Goal: Task Accomplishment & Management: Manage account settings

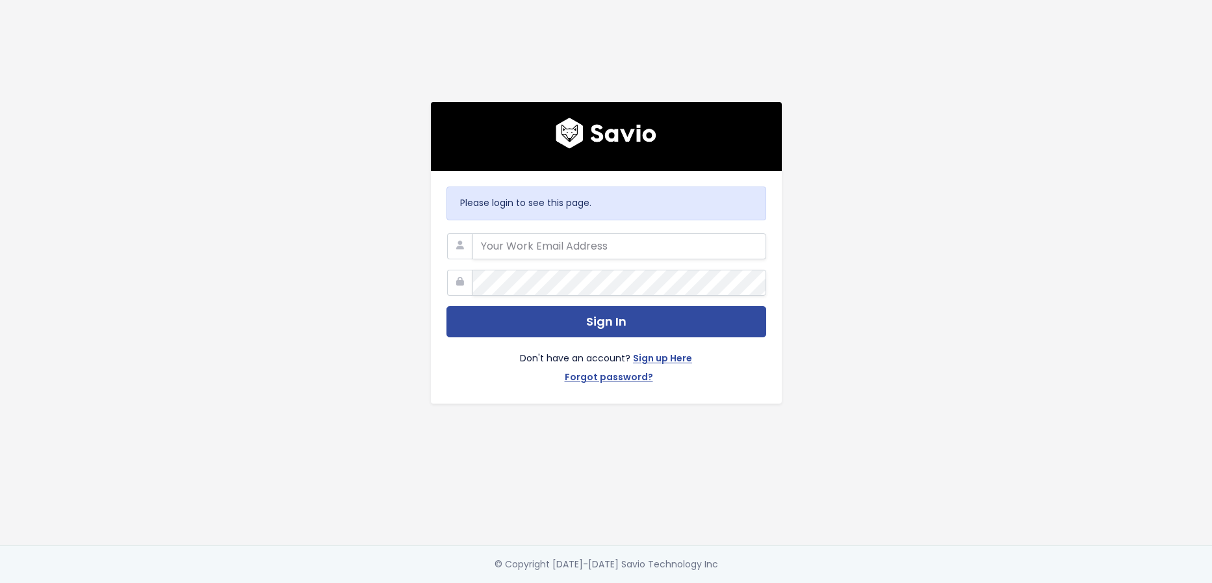
type input "cristina.jaffery@discuss.io"
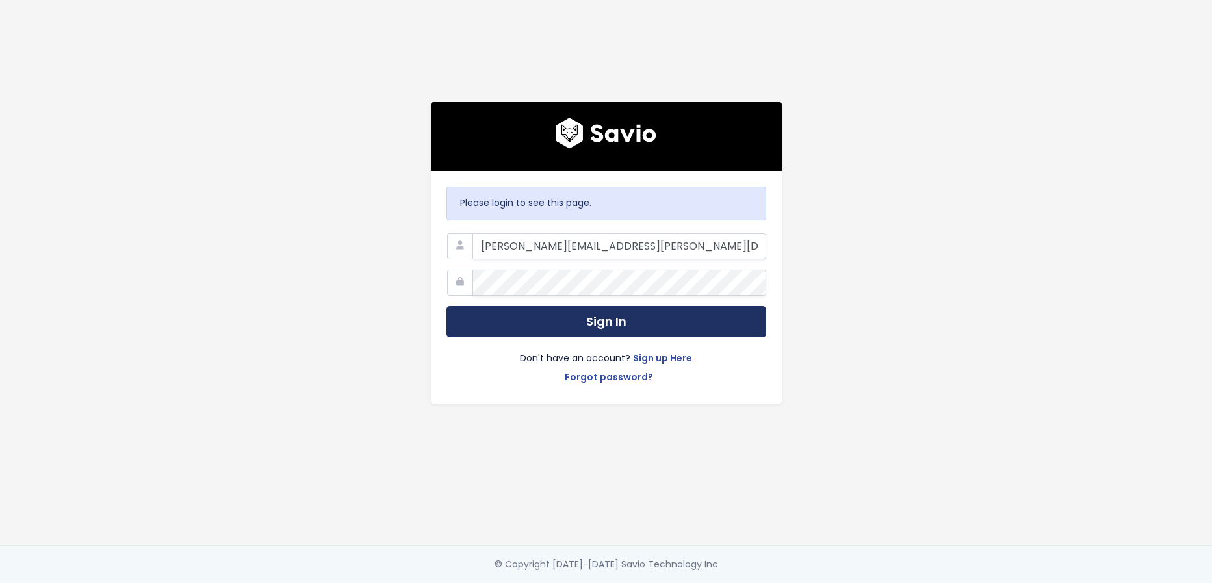
click at [669, 326] on button "Sign In" at bounding box center [607, 322] width 320 height 32
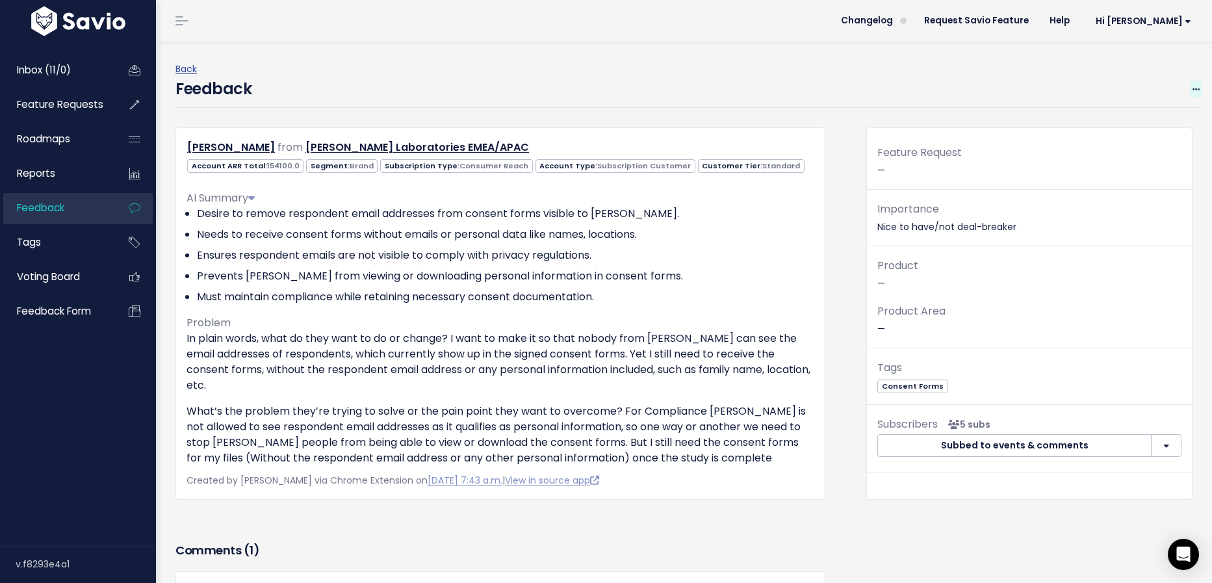
click at [1193, 88] on icon at bounding box center [1196, 90] width 7 height 8
click at [1131, 123] on link "Edit" at bounding box center [1145, 124] width 94 height 25
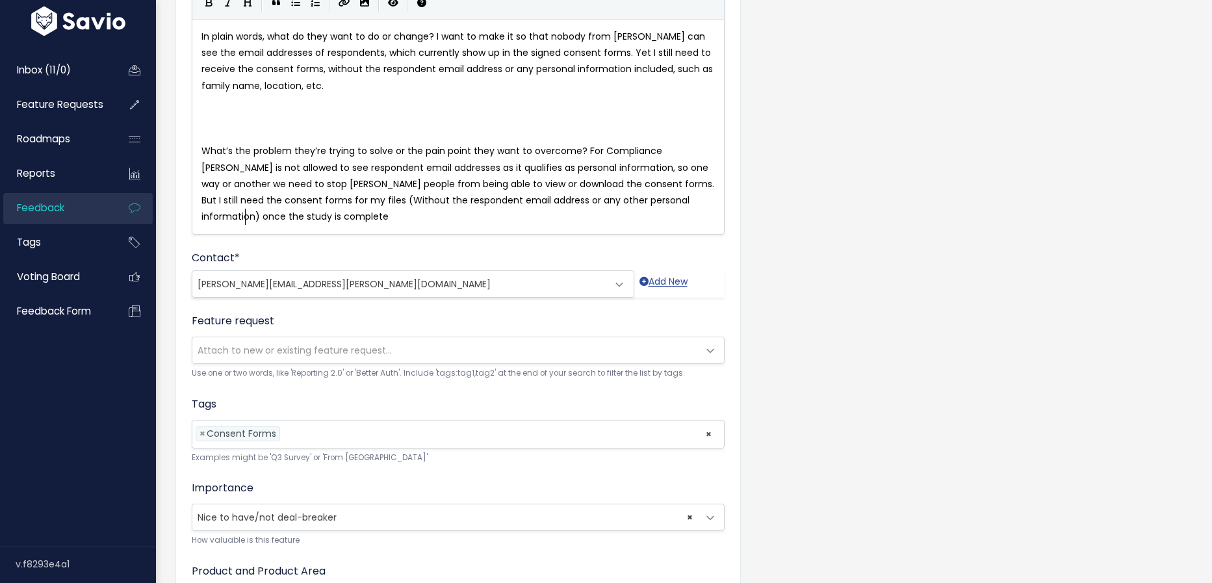
scroll to position [162, 0]
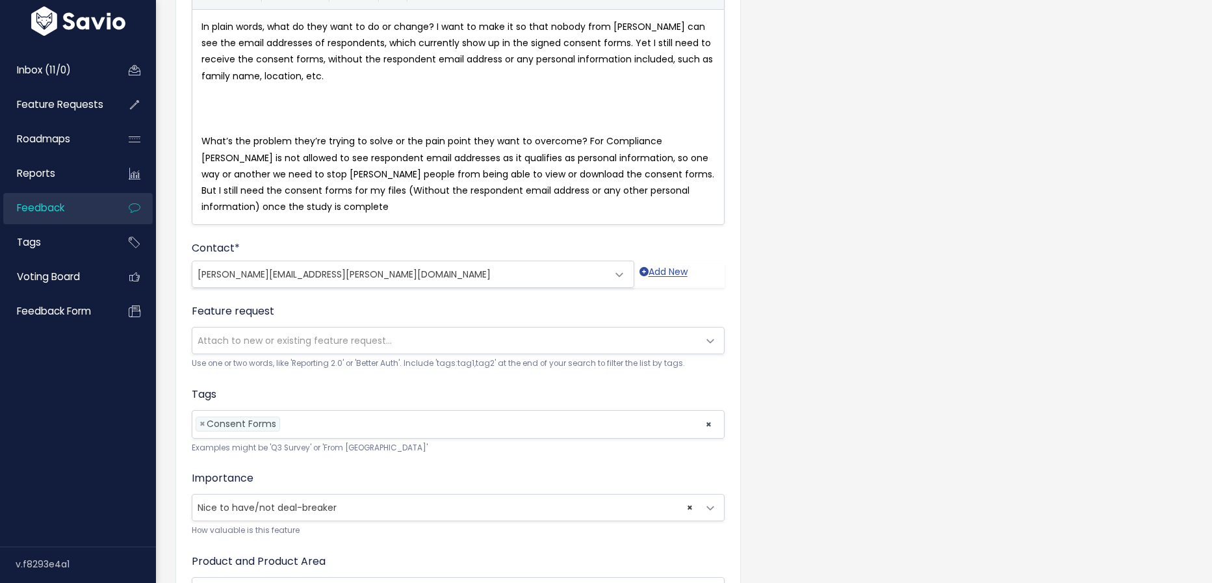
click at [491, 353] on div "Feature request --------- Attach to new or existing feature request... Use one …" at bounding box center [458, 337] width 533 height 67
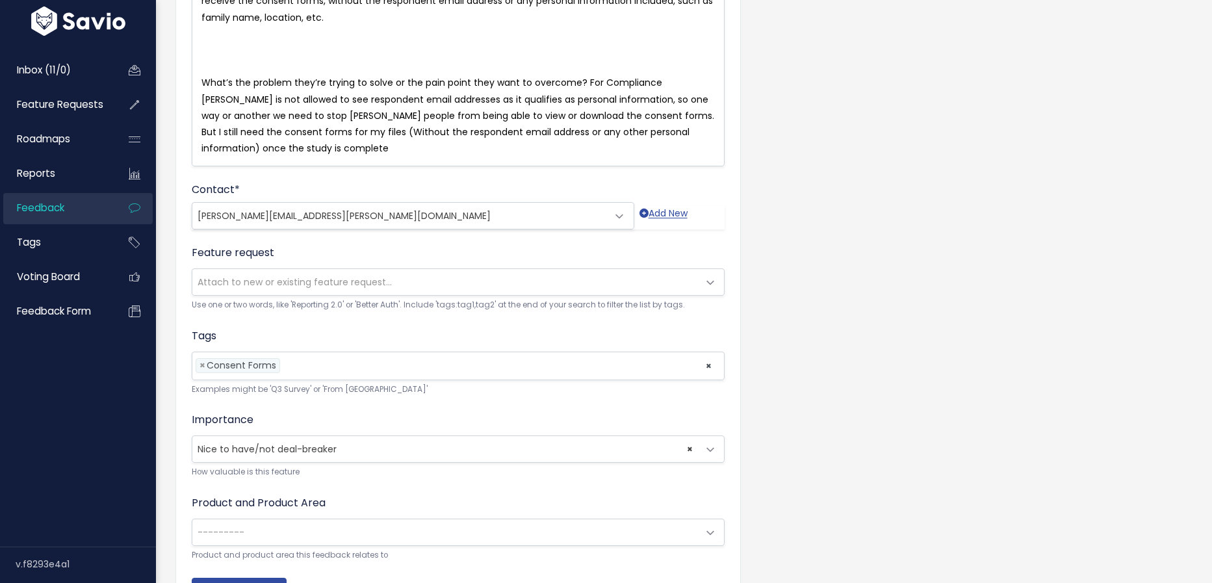
scroll to position [226, 0]
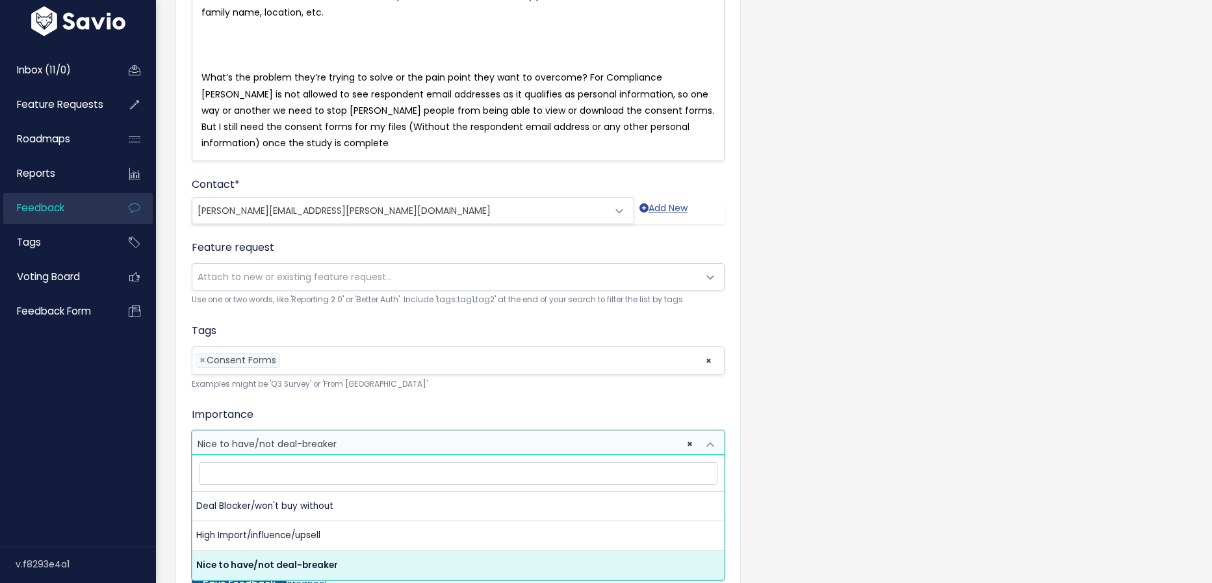
click at [434, 444] on span "× Nice to have/not deal-breaker" at bounding box center [445, 444] width 506 height 26
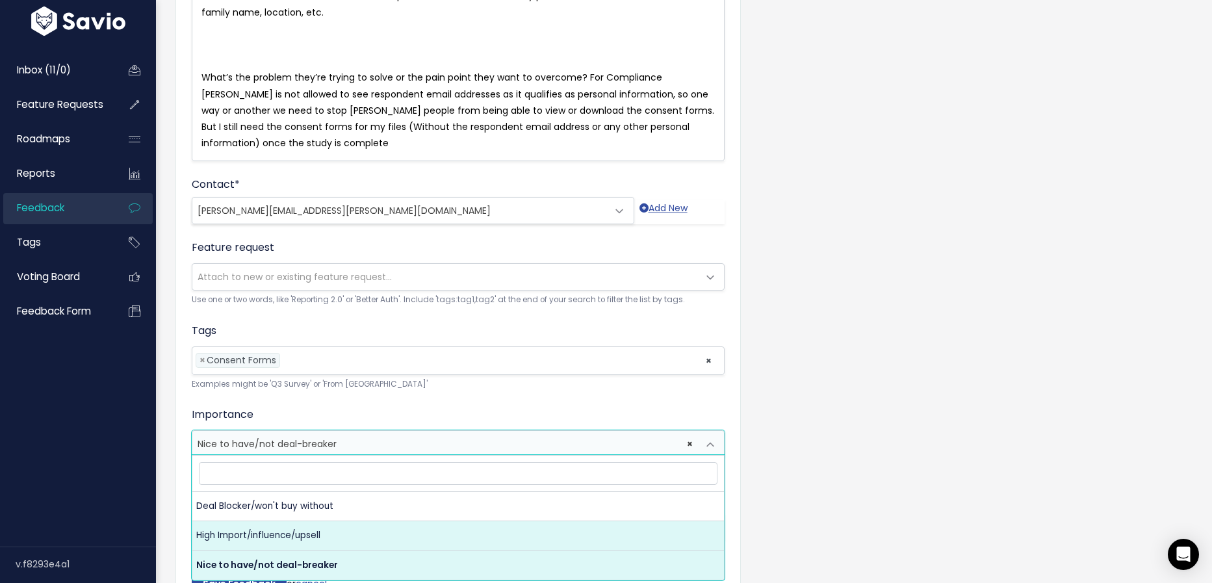
select select "MUST_HAVE"
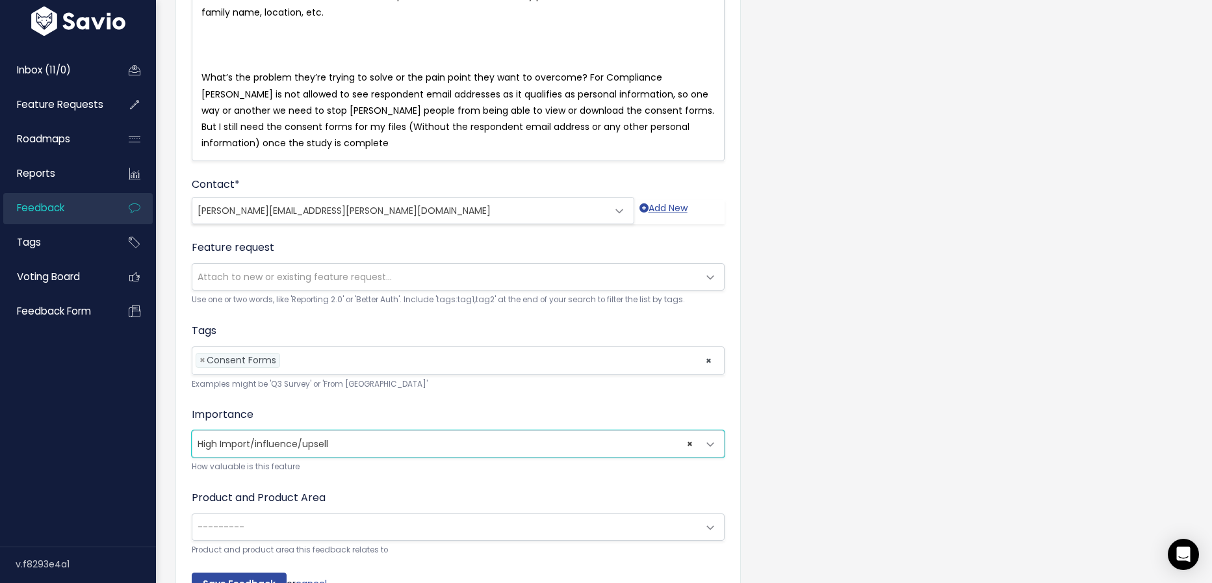
scroll to position [301, 0]
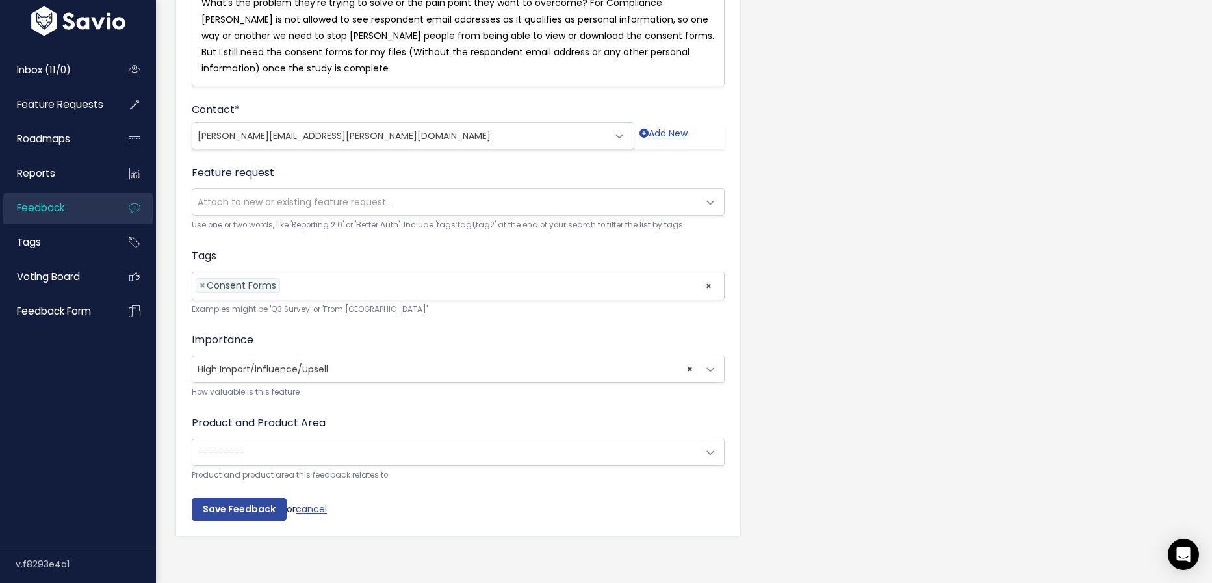
click at [541, 448] on span "---------" at bounding box center [445, 452] width 506 height 26
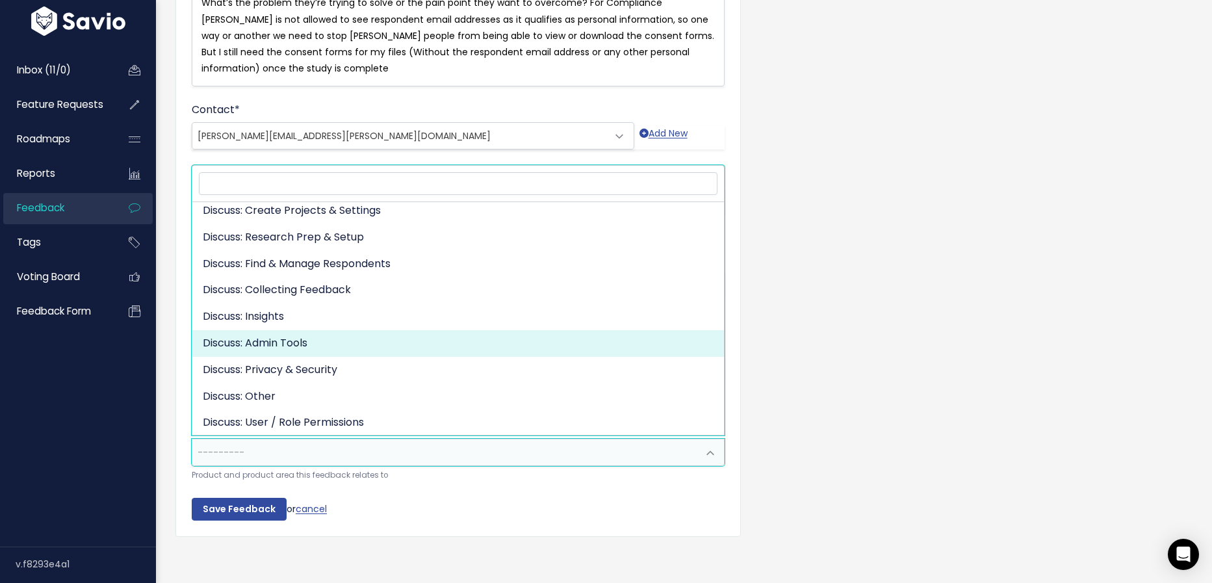
scroll to position [81, 0]
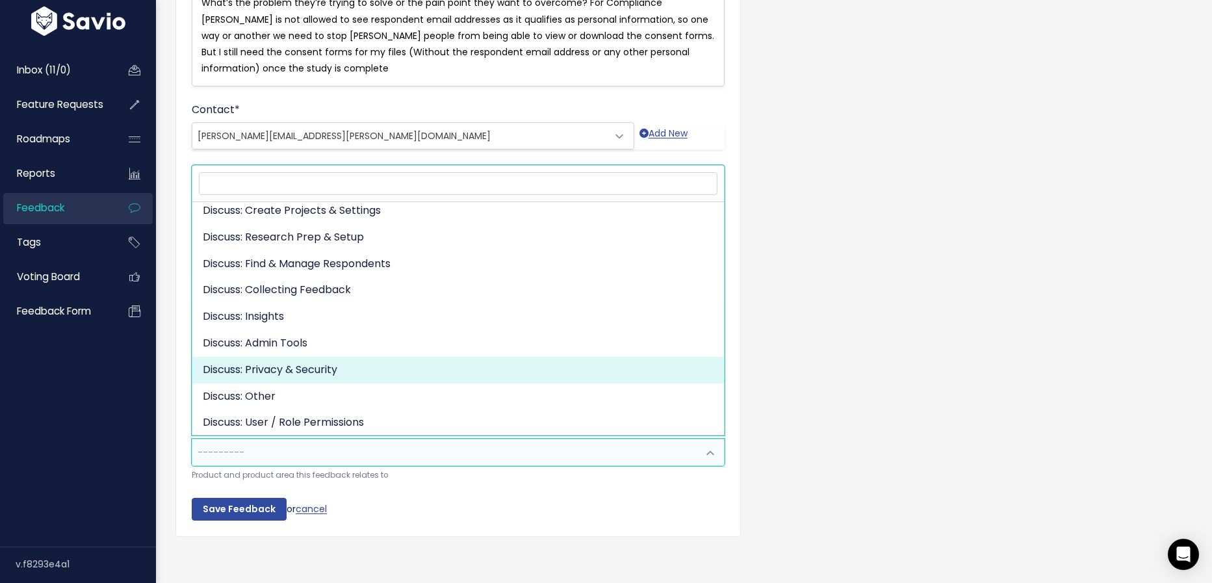
select select "DISCUSS_PLATFORM:PRIVACY_SECURITY"
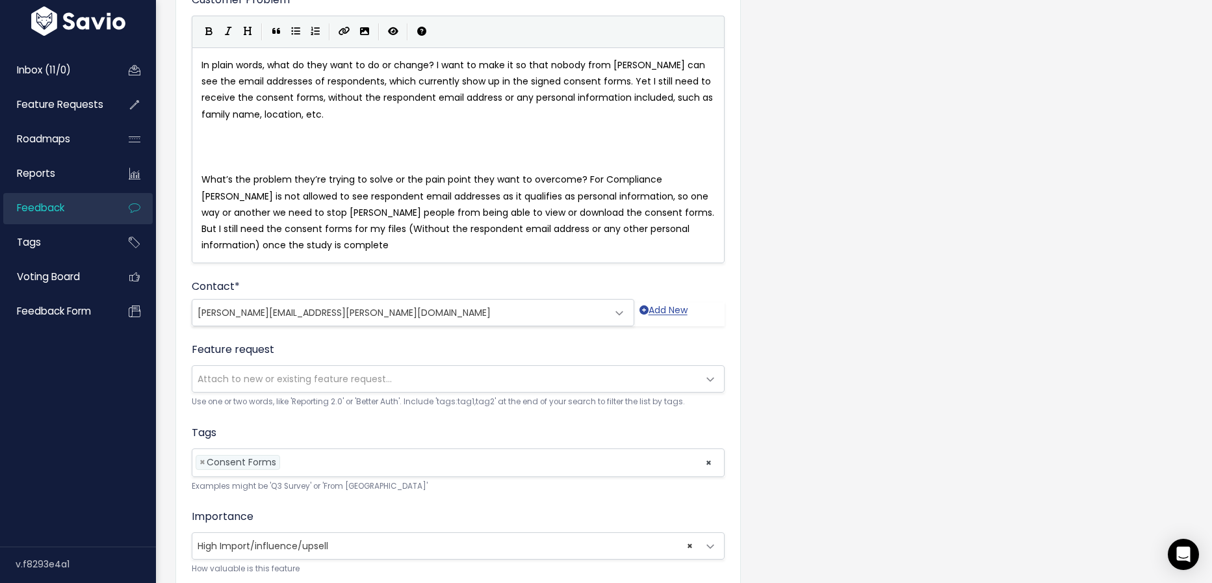
scroll to position [127, 0]
click at [537, 372] on span "Attach to new or existing feature request..." at bounding box center [445, 376] width 506 height 26
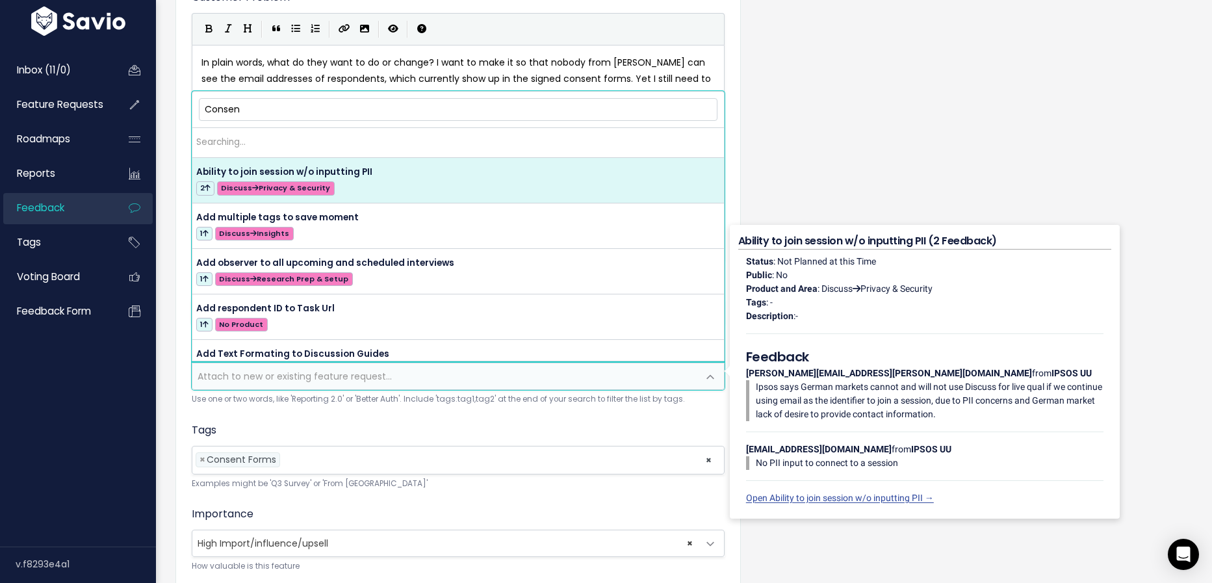
type input "Consent"
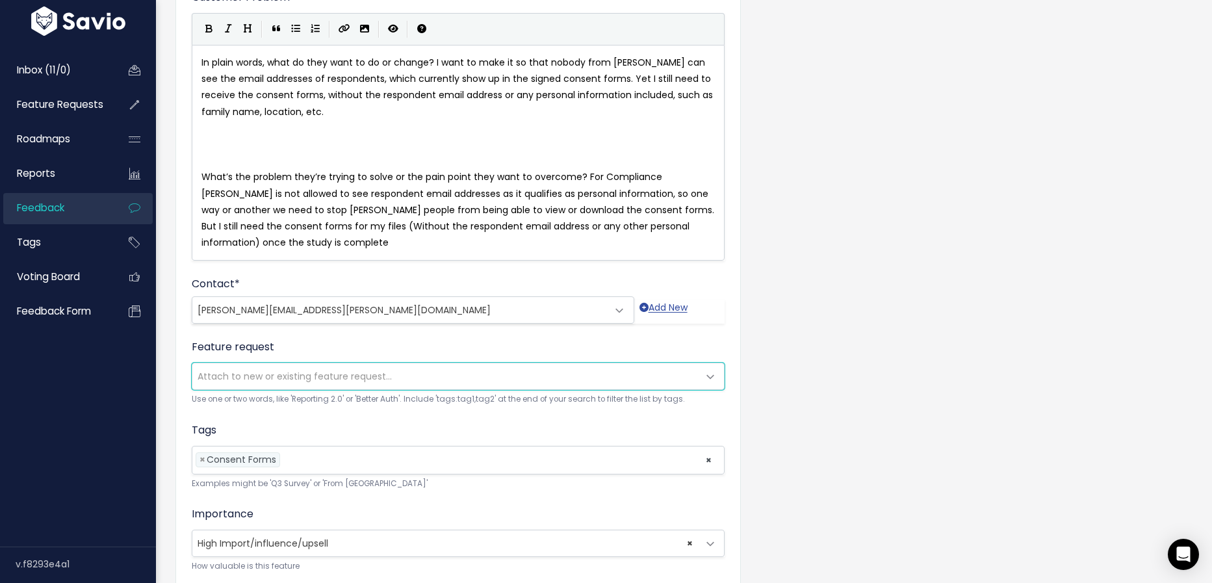
scroll to position [0, 0]
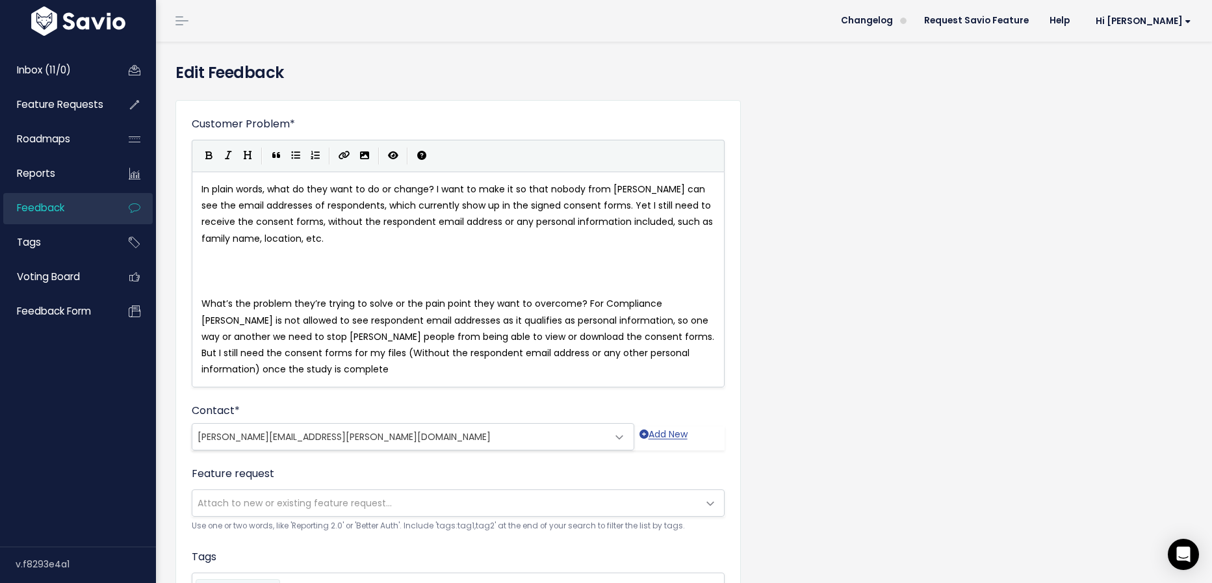
click at [439, 505] on span "Attach to new or existing feature request..." at bounding box center [445, 503] width 506 height 26
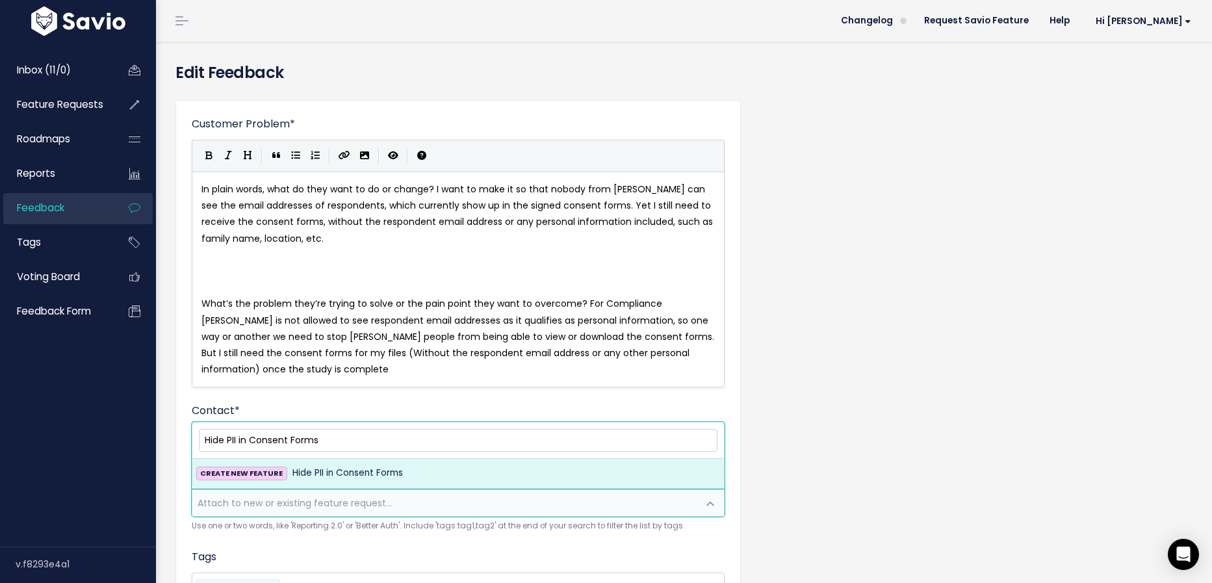
type input "Hide PII in Consent Forms"
click at [450, 480] on div "CREATE NEW FEATURE Hide PII in Consent Forms" at bounding box center [458, 473] width 525 height 16
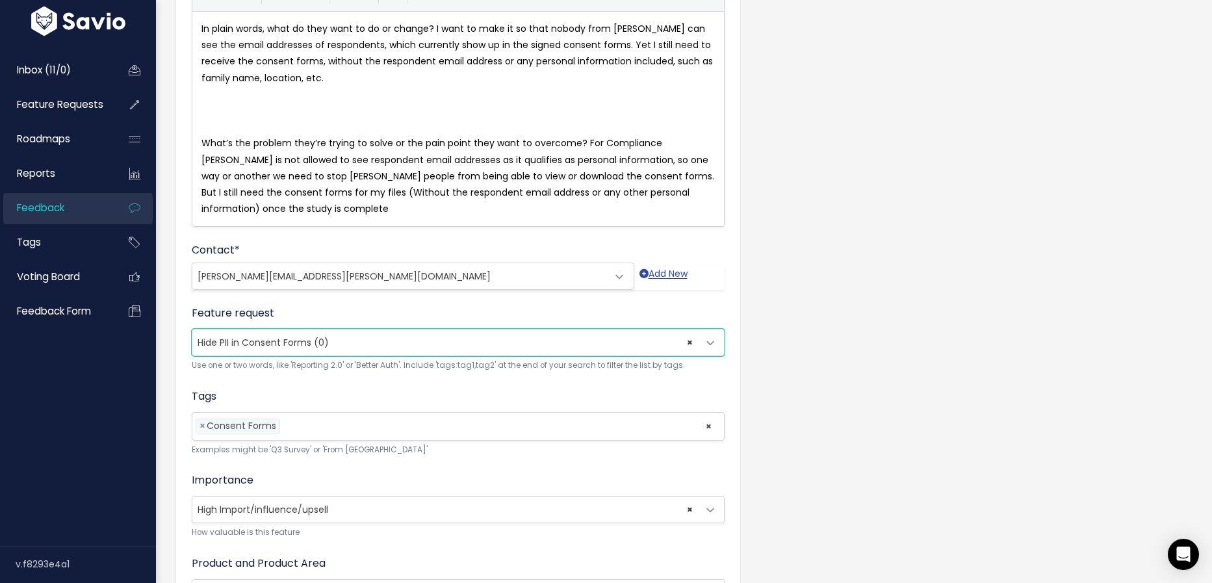
scroll to position [301, 0]
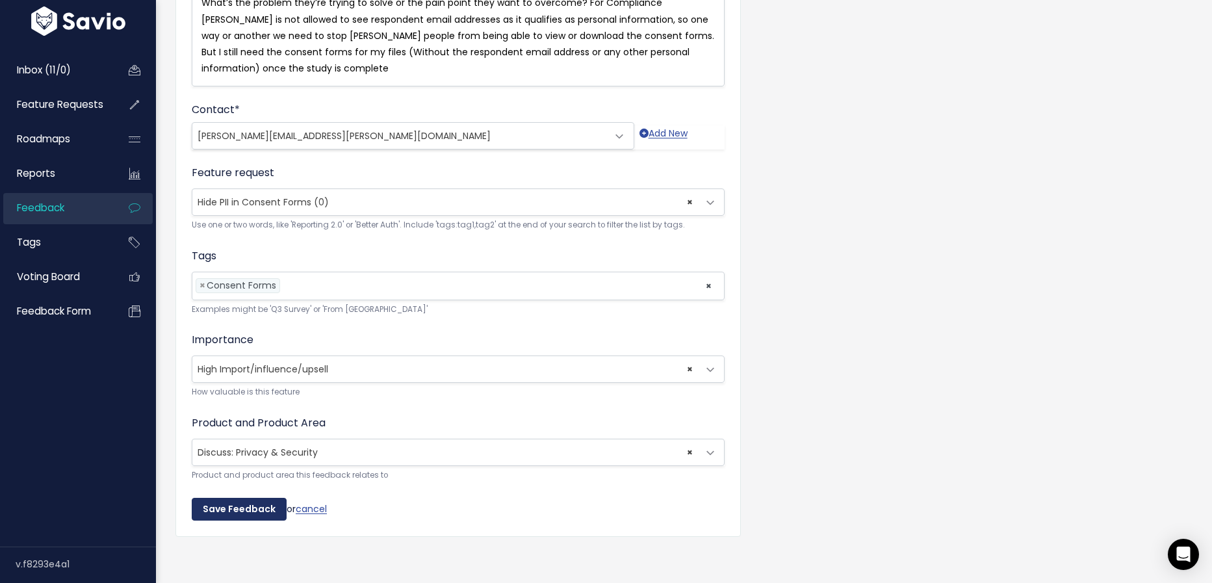
click at [268, 506] on input "Save Feedback" at bounding box center [239, 509] width 95 height 23
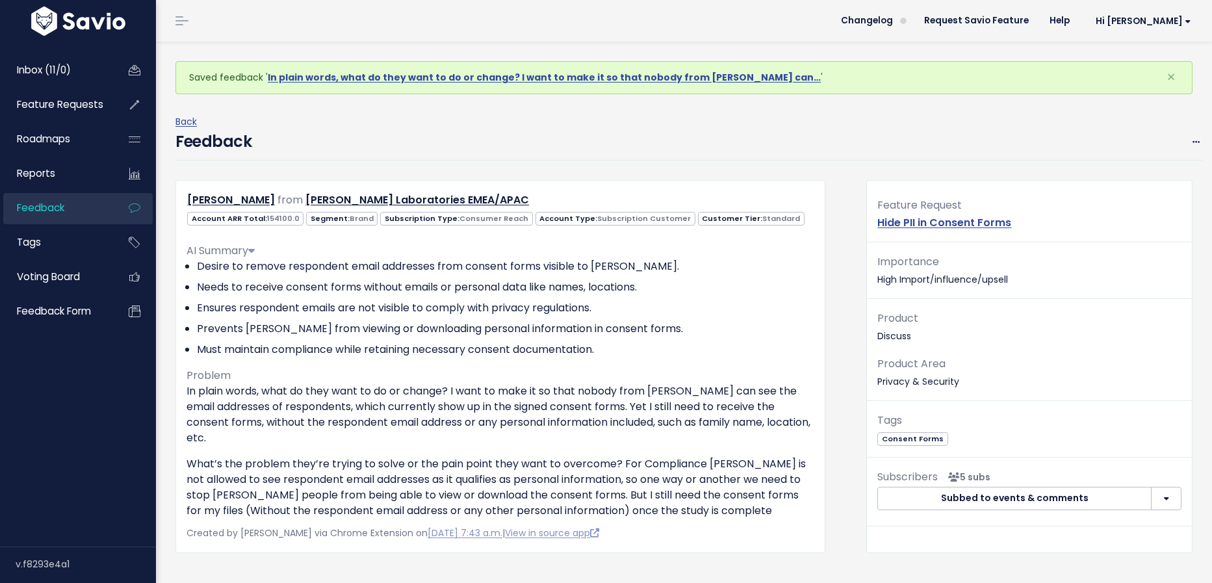
scroll to position [278, 0]
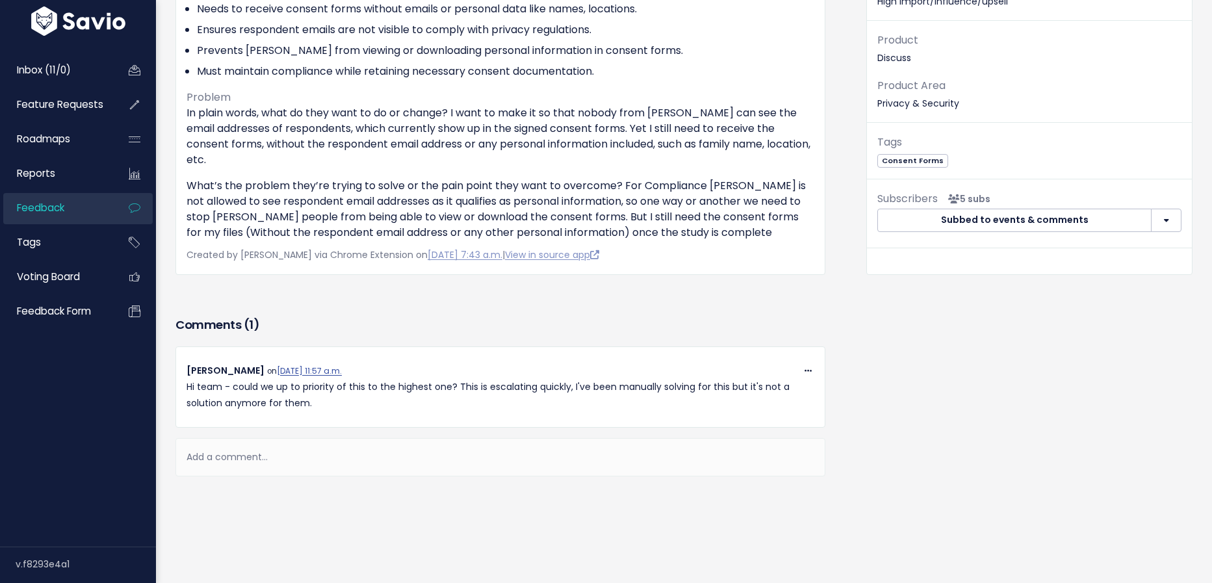
click at [272, 438] on div "Add a comment..." at bounding box center [500, 457] width 650 height 38
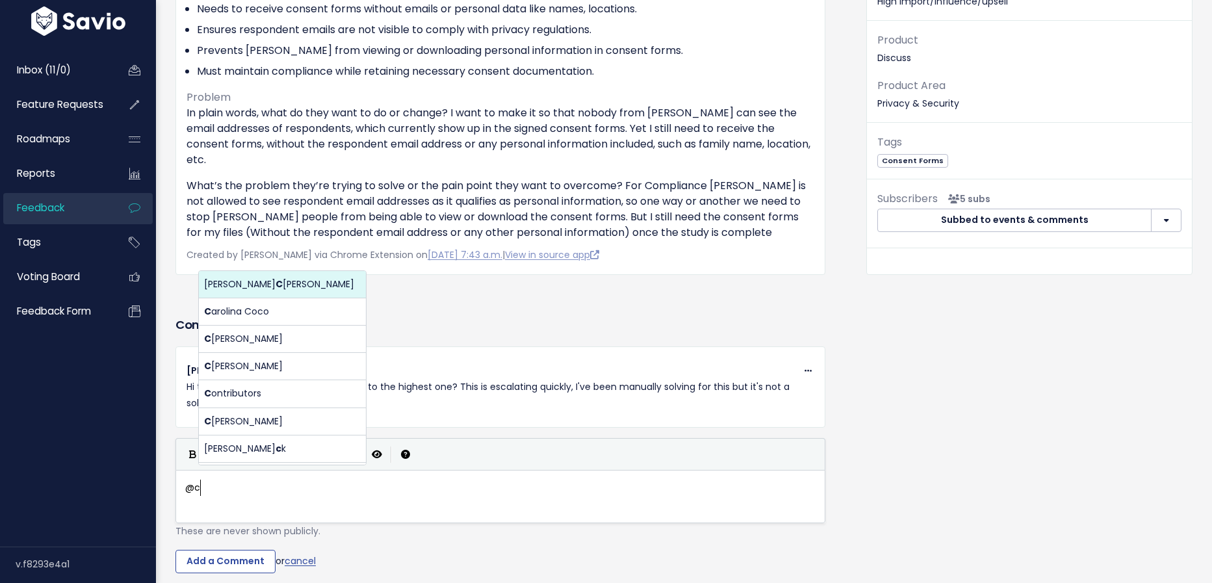
scroll to position [4, 29]
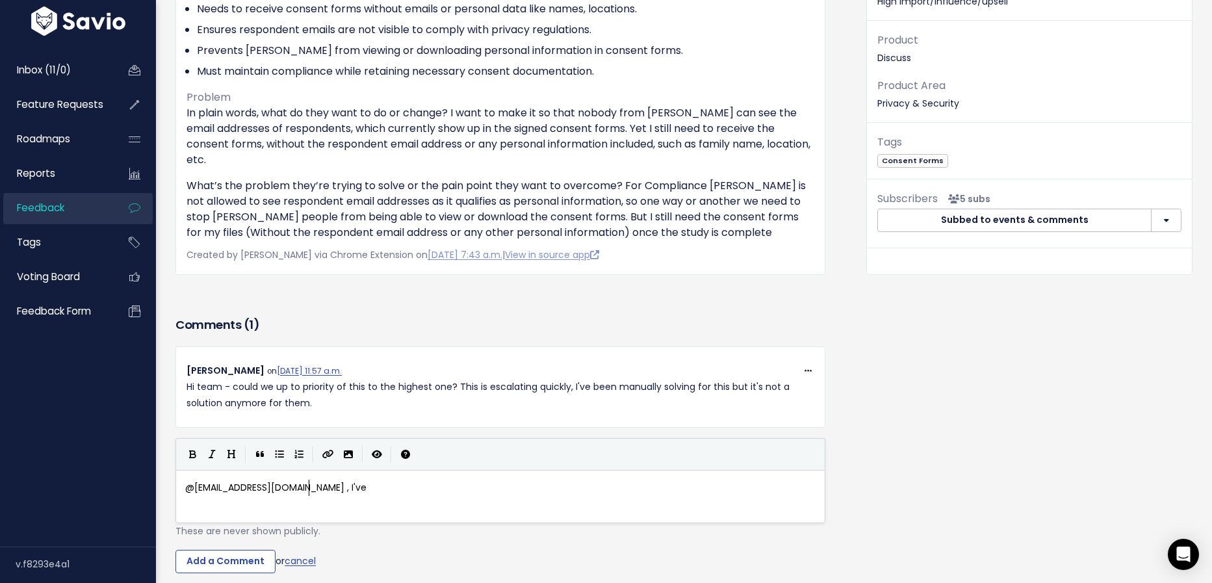
type textarea "@carolina@discuss.io , I've es"
type textarea "updated this to show High Imor"
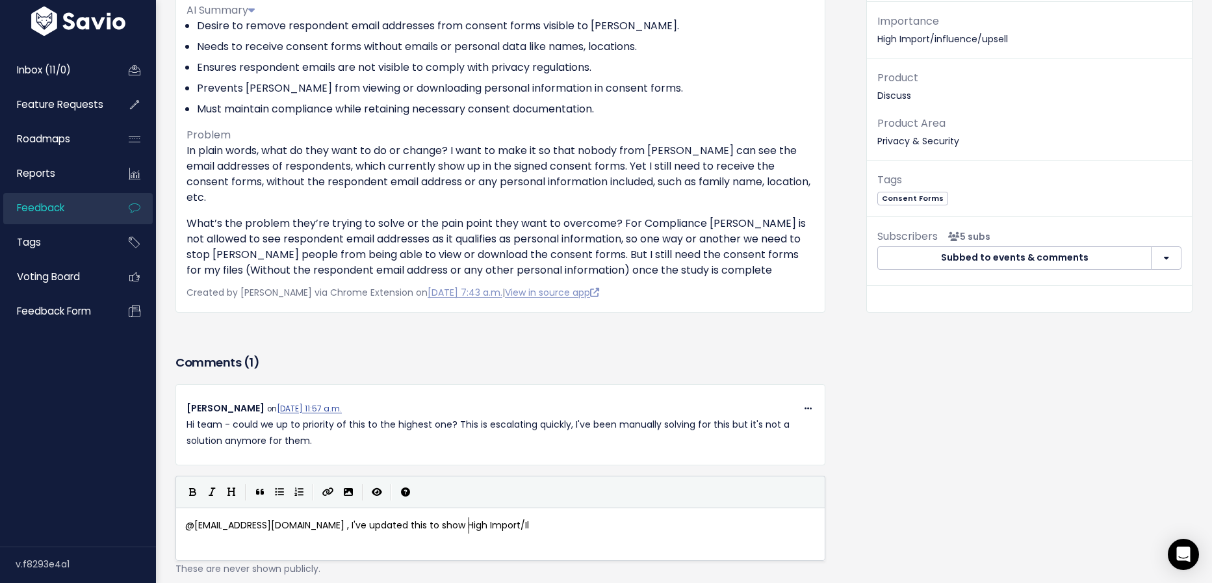
type textarea "port/Ilu"
type textarea "fn"
type textarea "ncl"
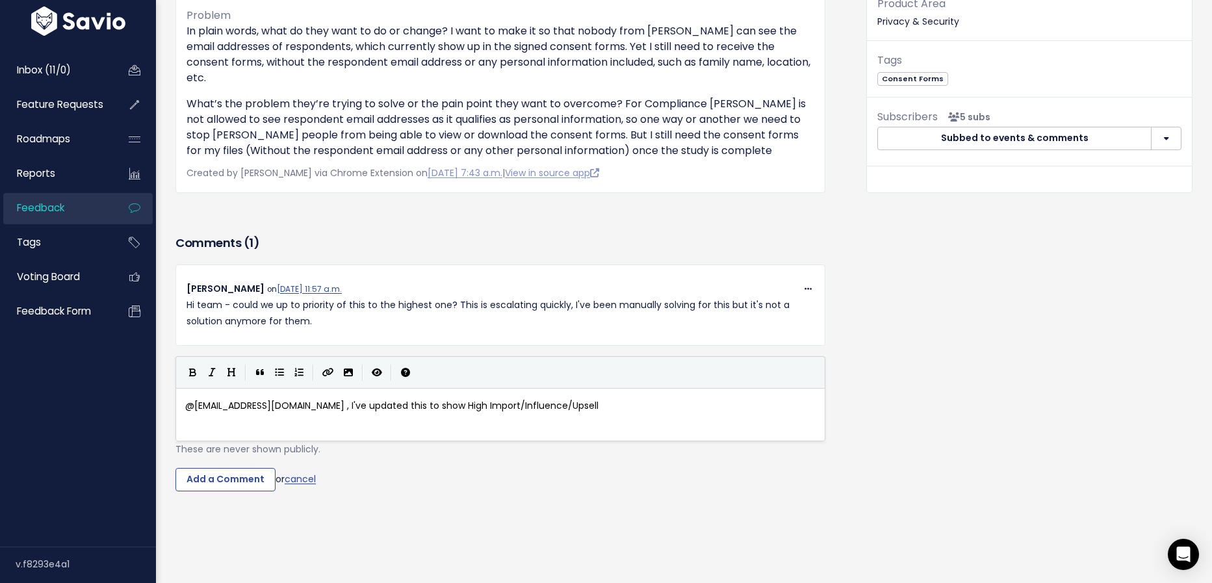
scroll to position [374, 0]
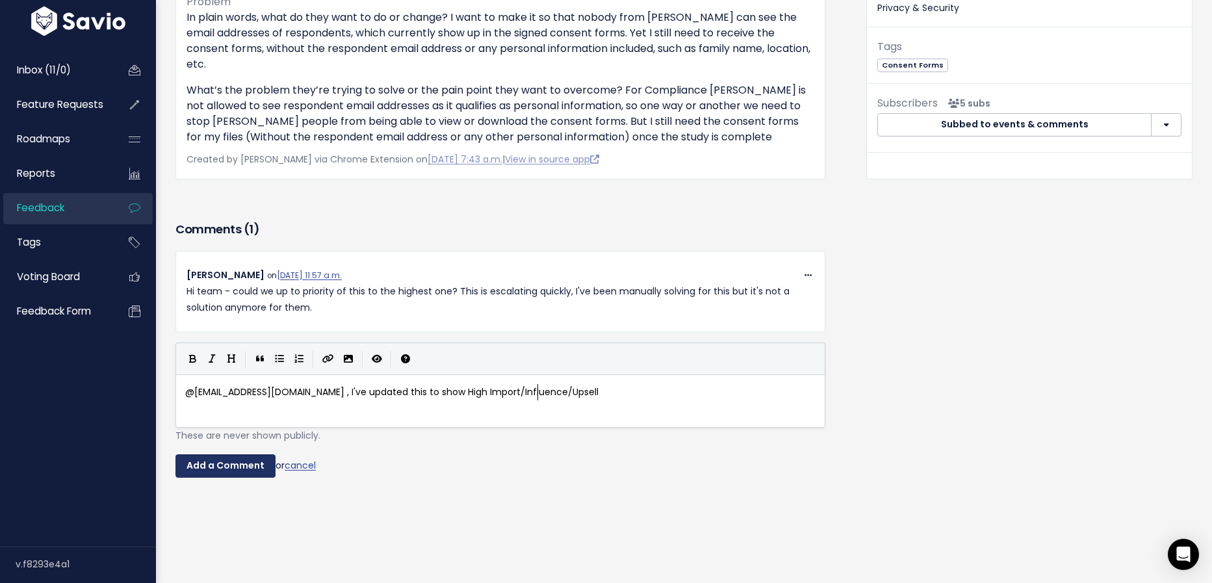
type textarea "fluence/Upsell"
click at [238, 454] on input "Add a Comment" at bounding box center [225, 465] width 100 height 23
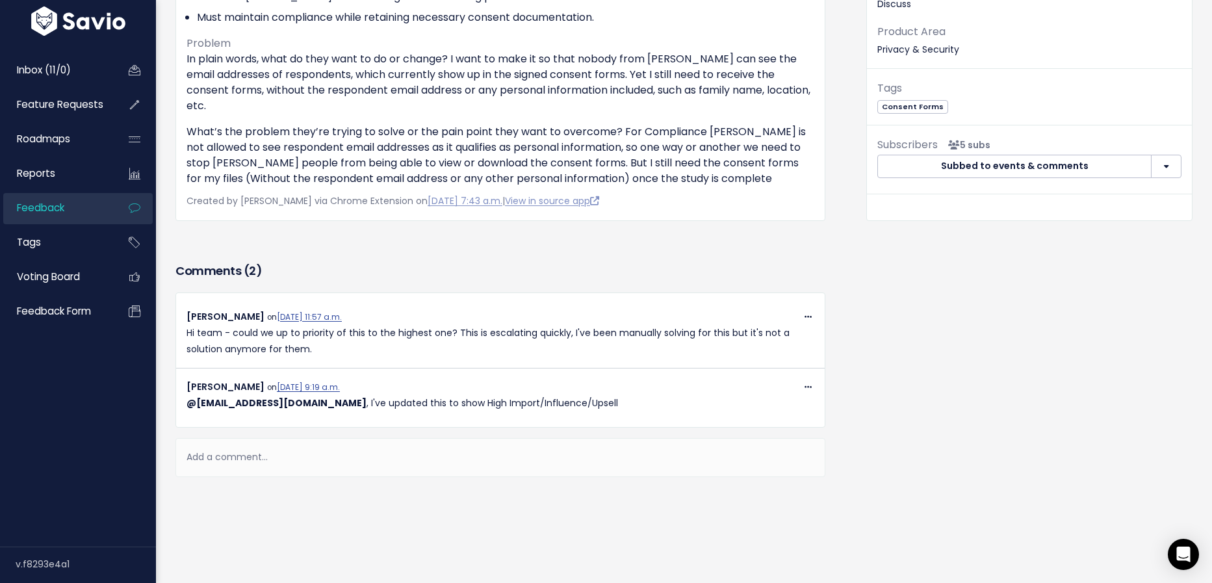
scroll to position [0, 0]
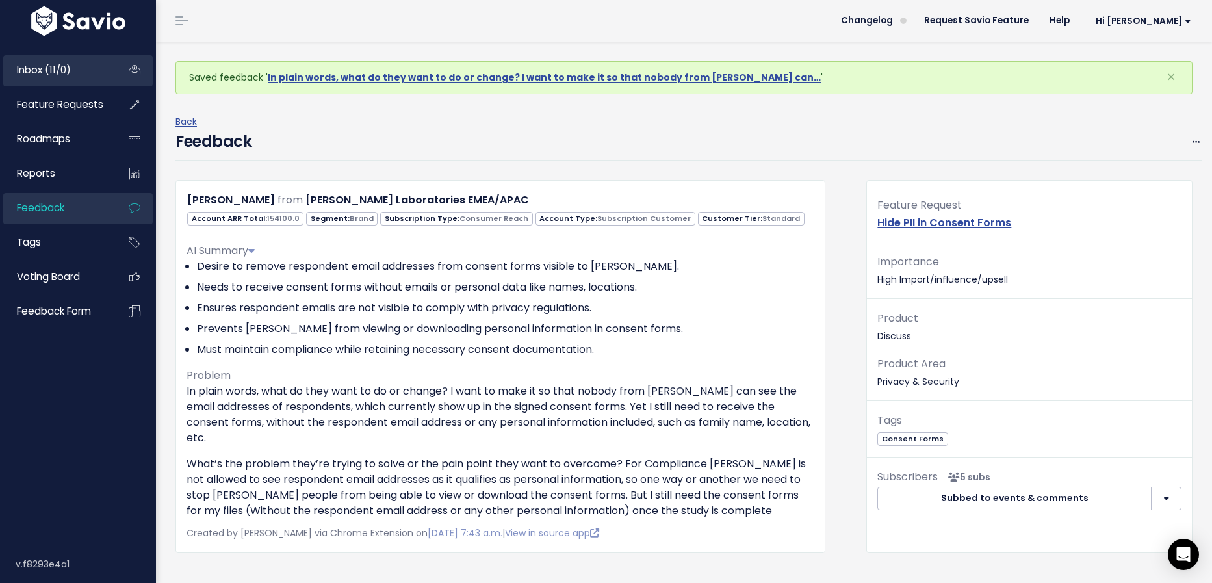
click at [60, 75] on span "Inbox (11/0)" at bounding box center [44, 70] width 54 height 14
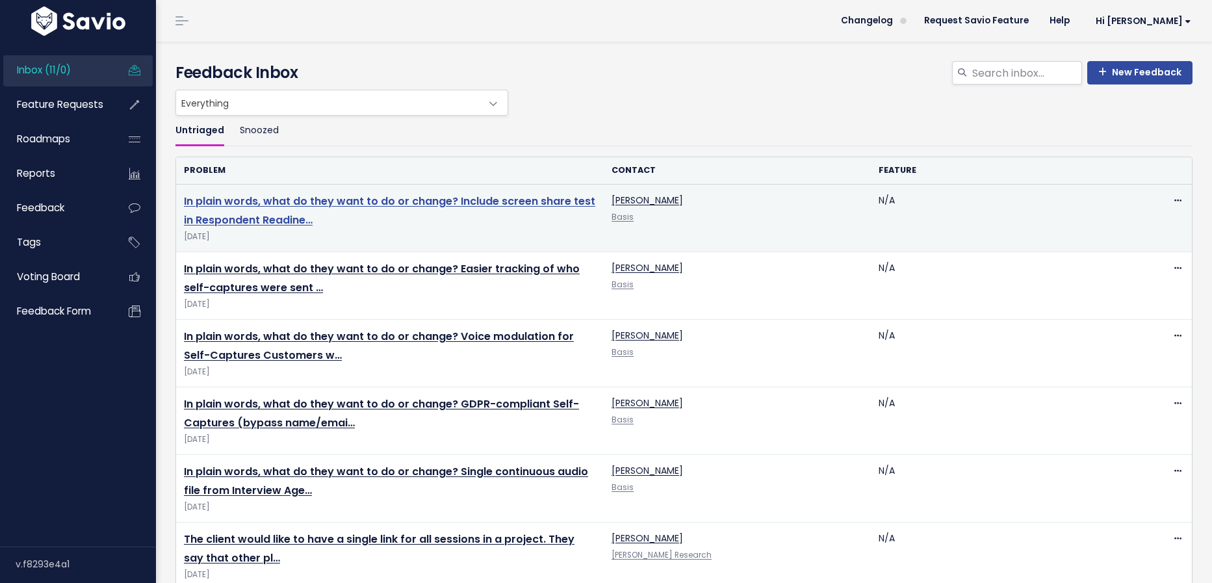
click at [410, 201] on link "In plain words, what do they want to do or change? Include screen share test in…" at bounding box center [389, 211] width 411 height 34
